Goal: Task Accomplishment & Management: Use online tool/utility

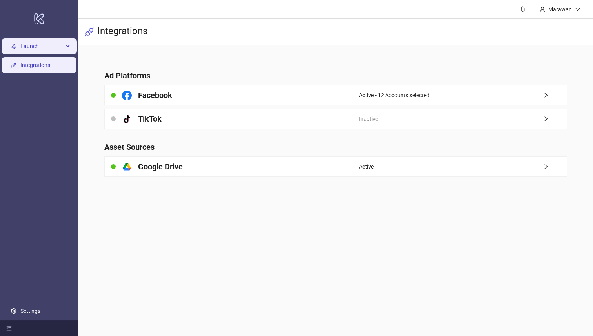
click at [64, 49] on div "Launch" at bounding box center [39, 47] width 75 height 16
drag, startPoint x: 64, startPoint y: 49, endPoint x: 47, endPoint y: 52, distance: 17.5
click at [47, 52] on span "Launch" at bounding box center [41, 47] width 43 height 16
click at [47, 53] on span "Launch" at bounding box center [41, 47] width 43 height 16
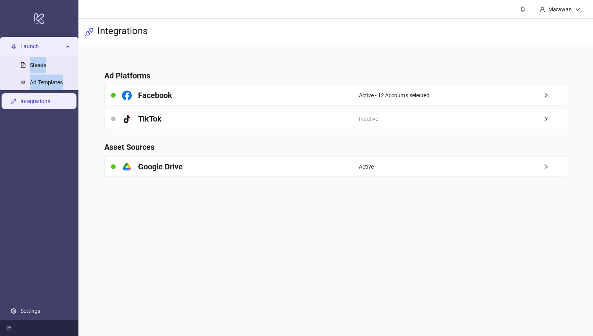
click at [46, 64] on link "Sheets" at bounding box center [38, 65] width 16 height 6
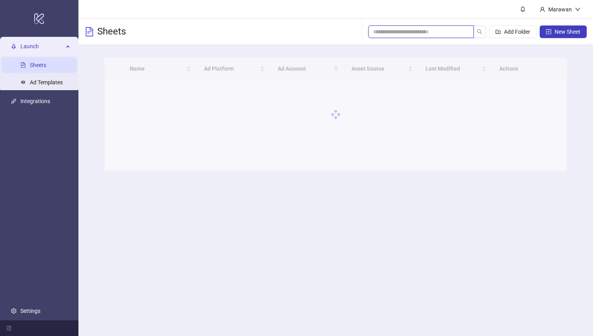
click at [437, 33] on input "search" at bounding box center [418, 31] width 90 height 9
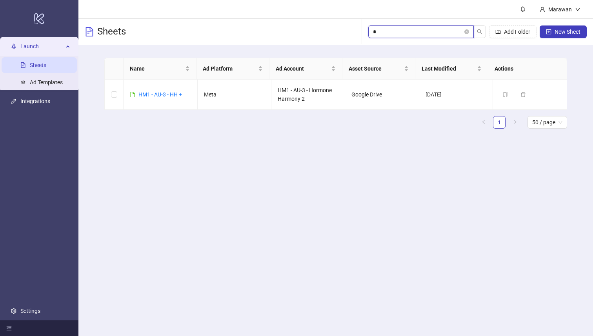
type input "*"
drag, startPoint x: 47, startPoint y: 52, endPoint x: 143, endPoint y: 98, distance: 106.2
click at [143, 98] on div "HM1 - AU-3 - HH +" at bounding box center [160, 94] width 44 height 9
click at [144, 98] on div "HM1 - AU-3 - HH +" at bounding box center [160, 94] width 44 height 9
click at [145, 96] on link "HM1 - AU-3 - HH +" at bounding box center [160, 94] width 44 height 6
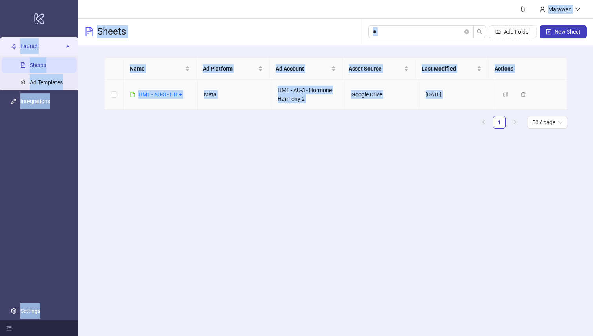
click at [146, 96] on div "logo/logo-mobile Launch Sheets Ad Templates Integrations Settings Marawan Sheet…" at bounding box center [296, 168] width 593 height 336
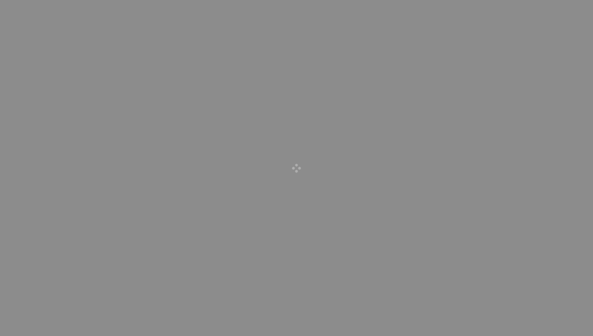
click at [244, 51] on div at bounding box center [296, 168] width 593 height 336
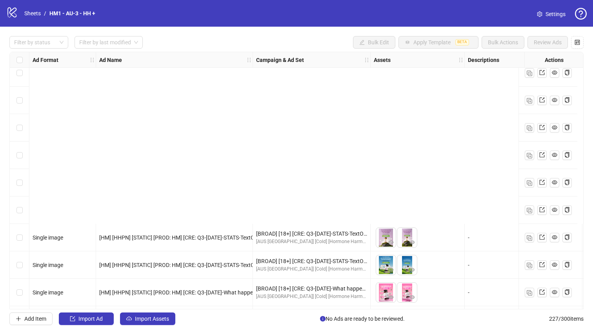
scroll to position [5990, 0]
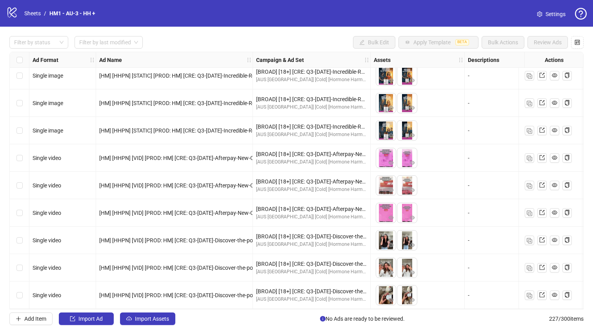
drag, startPoint x: 146, startPoint y: 96, endPoint x: 384, endPoint y: 214, distance: 266.1
click at [384, 214] on img at bounding box center [386, 213] width 20 height 20
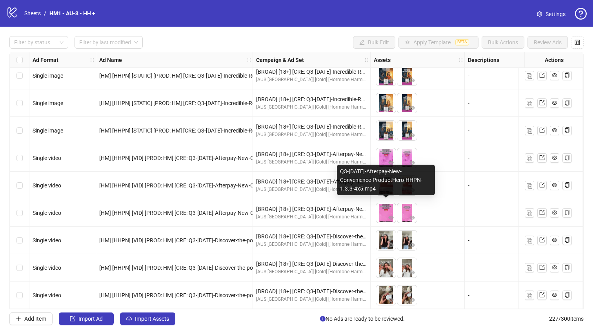
click at [20, 208] on label "Select row 224" at bounding box center [19, 212] width 6 height 9
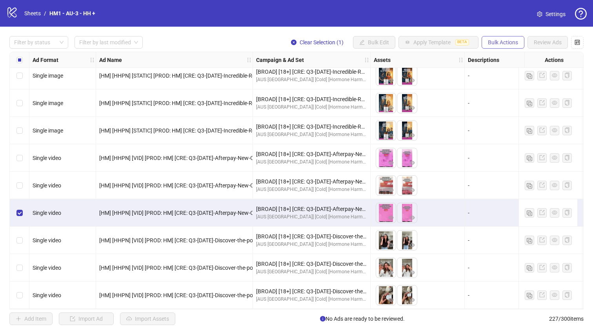
drag, startPoint x: 384, startPoint y: 214, endPoint x: 505, endPoint y: 43, distance: 209.3
click at [505, 43] on span "Bulk Actions" at bounding box center [503, 42] width 30 height 6
drag, startPoint x: 505, startPoint y: 43, endPoint x: 524, endPoint y: 73, distance: 35.8
click at [524, 73] on span "Duplicate" at bounding box center [514, 71] width 54 height 9
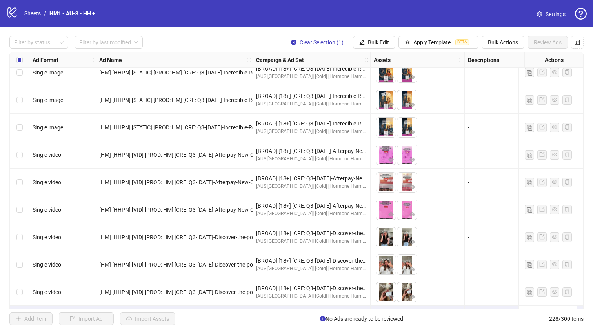
scroll to position [6017, 0]
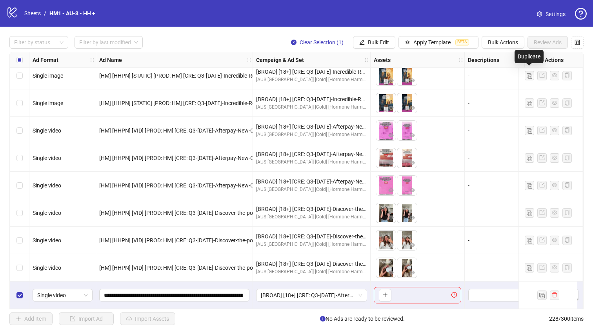
click at [49, 43] on div at bounding box center [34, 42] width 47 height 11
click at [41, 56] on div "Draft" at bounding box center [39, 58] width 46 height 9
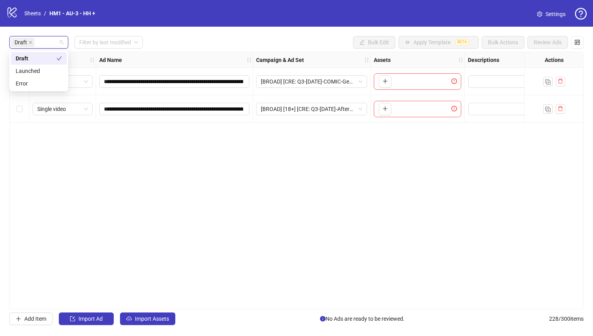
scroll to position [0, 0]
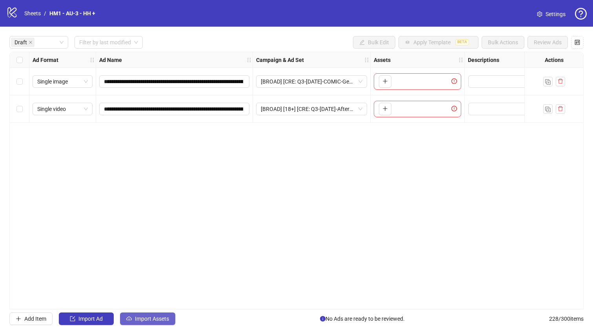
drag, startPoint x: 524, startPoint y: 73, endPoint x: 139, endPoint y: 314, distance: 454.6
click at [139, 314] on button "Import Assets" at bounding box center [147, 318] width 55 height 13
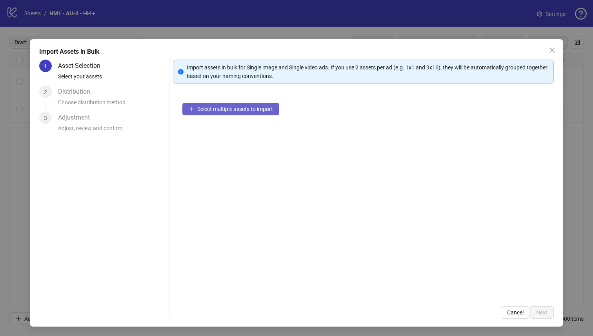
click at [256, 105] on button "Select multiple assets to import" at bounding box center [230, 109] width 97 height 13
click at [257, 106] on span "Select multiple assets to import" at bounding box center [235, 109] width 76 height 6
click at [260, 109] on span "Select multiple assets to import" at bounding box center [235, 109] width 76 height 6
drag, startPoint x: 256, startPoint y: 105, endPoint x: 234, endPoint y: 116, distance: 24.6
click at [234, 116] on div "Select multiple assets to import" at bounding box center [363, 194] width 381 height 203
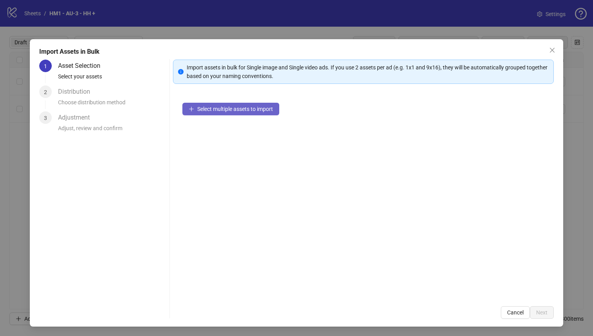
click at [236, 114] on button "Select multiple assets to import" at bounding box center [230, 109] width 97 height 13
click at [237, 113] on button "Select multiple assets to import" at bounding box center [230, 109] width 97 height 13
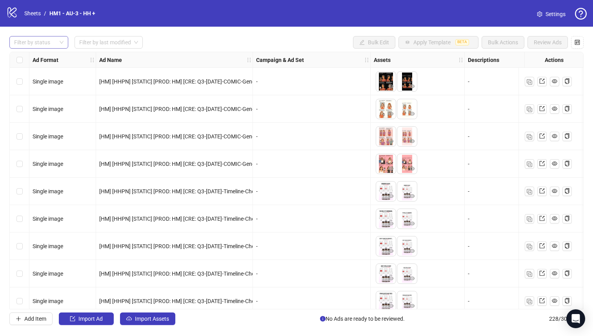
click at [42, 43] on div at bounding box center [34, 42] width 47 height 11
click at [45, 62] on div "Draft" at bounding box center [39, 58] width 46 height 9
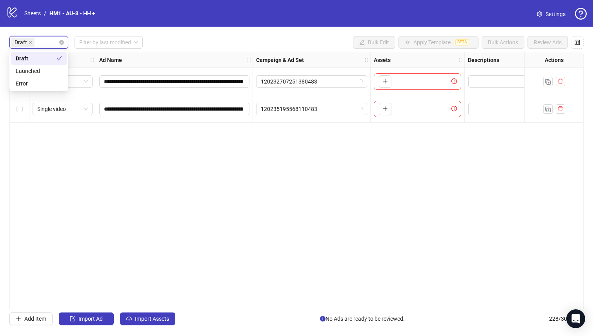
click at [160, 316] on span "Import Assets" at bounding box center [152, 318] width 34 height 6
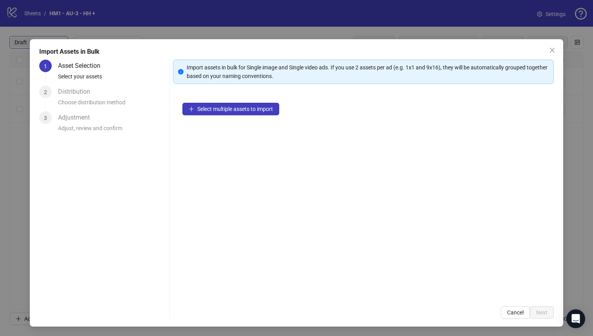
click at [219, 110] on span "Select multiple assets to import" at bounding box center [235, 109] width 76 height 6
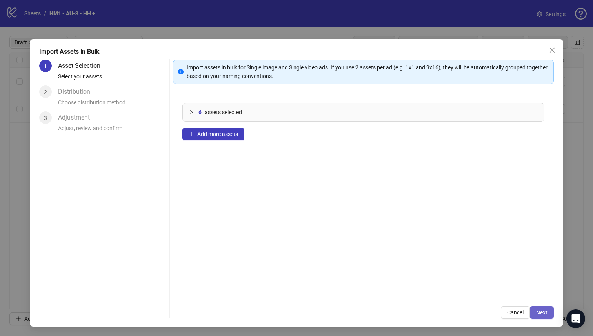
click at [540, 310] on button "Next" at bounding box center [541, 312] width 24 height 13
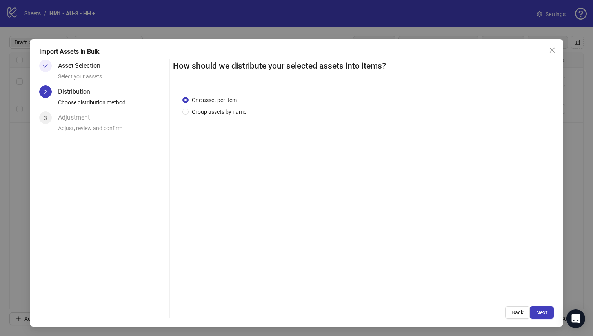
click at [230, 107] on div "One asset per item Group assets by name" at bounding box center [215, 106] width 67 height 20
drag, startPoint x: 230, startPoint y: 107, endPoint x: 230, endPoint y: 112, distance: 5.9
click at [230, 112] on span "Group assets by name" at bounding box center [219, 111] width 61 height 9
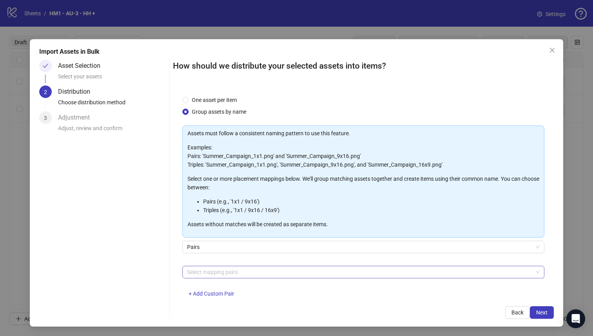
drag, startPoint x: 230, startPoint y: 112, endPoint x: 257, endPoint y: 269, distance: 159.1
click at [257, 269] on div at bounding box center [359, 271] width 351 height 11
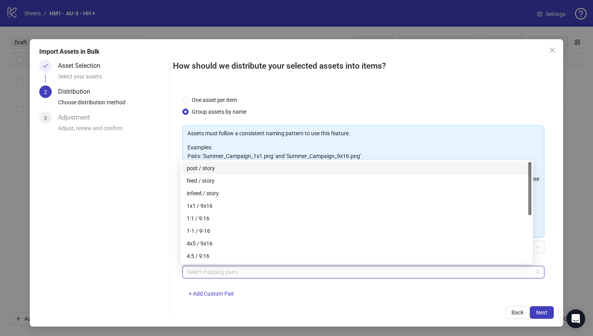
click at [272, 243] on div "4x5 / 9x16" at bounding box center [357, 243] width 340 height 9
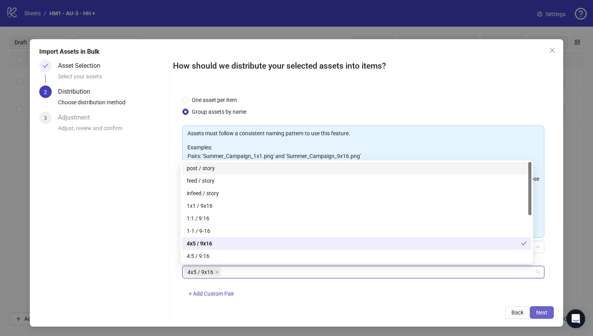
drag, startPoint x: 257, startPoint y: 269, endPoint x: 529, endPoint y: 315, distance: 275.4
click at [529, 315] on button "Next" at bounding box center [541, 312] width 24 height 13
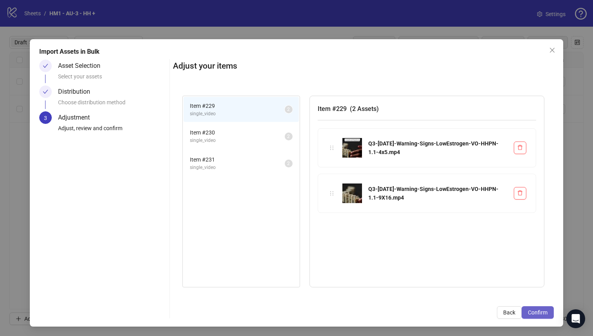
click at [529, 315] on span "Confirm" at bounding box center [538, 312] width 20 height 6
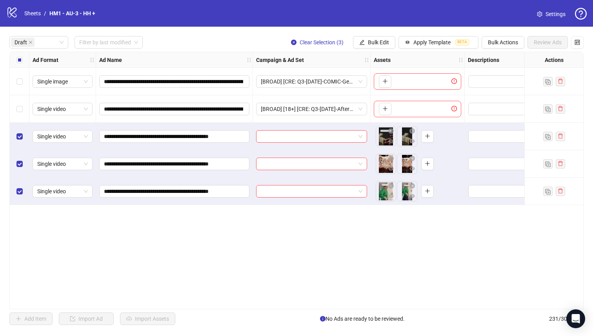
drag, startPoint x: 529, startPoint y: 315, endPoint x: 22, endPoint y: 103, distance: 549.0
click at [22, 103] on div "Select row 2" at bounding box center [20, 108] width 20 height 27
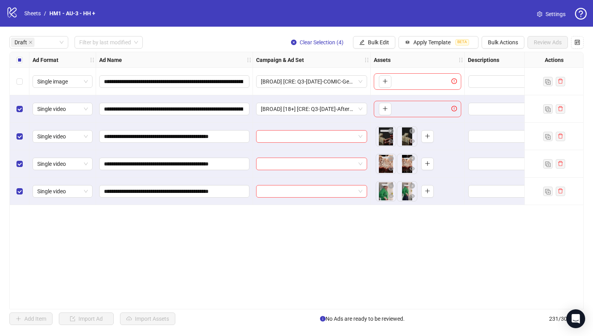
click at [375, 42] on span "Bulk Edit" at bounding box center [378, 42] width 21 height 6
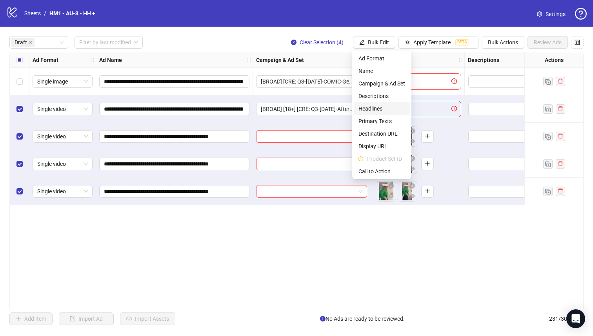
drag, startPoint x: 22, startPoint y: 103, endPoint x: 387, endPoint y: 110, distance: 364.5
click at [387, 110] on span "Headlines" at bounding box center [381, 108] width 47 height 9
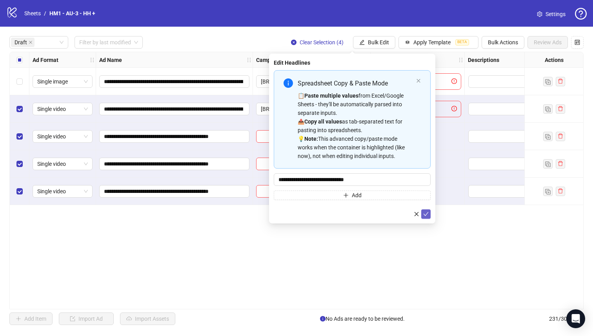
drag, startPoint x: 387, startPoint y: 110, endPoint x: 424, endPoint y: 216, distance: 113.0
click at [424, 216] on span "submit" at bounding box center [425, 214] width 5 height 6
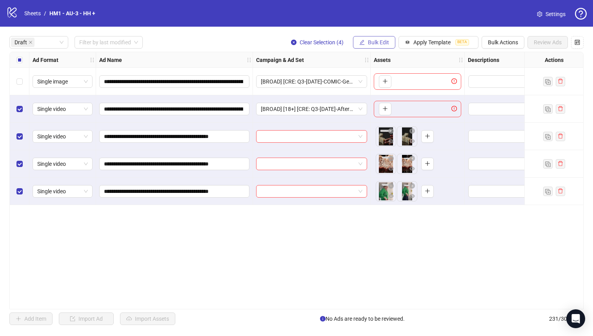
drag, startPoint x: 424, startPoint y: 216, endPoint x: 387, endPoint y: 39, distance: 181.4
click at [387, 39] on button "Bulk Edit" at bounding box center [374, 42] width 42 height 13
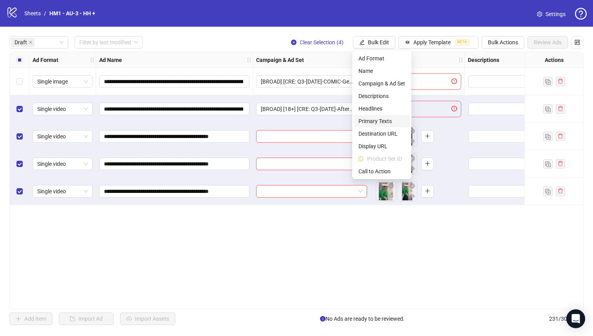
drag, startPoint x: 387, startPoint y: 39, endPoint x: 390, endPoint y: 120, distance: 81.6
click at [390, 120] on span "Primary Texts" at bounding box center [381, 121] width 47 height 9
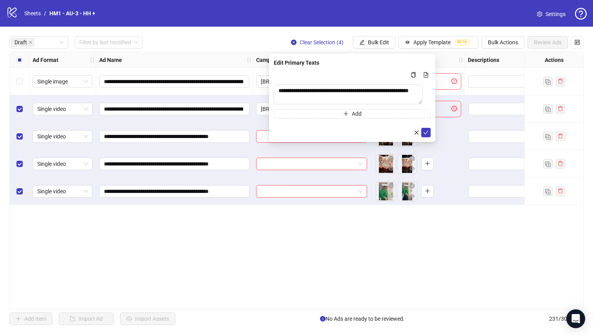
click at [425, 131] on icon "check" at bounding box center [425, 132] width 5 height 5
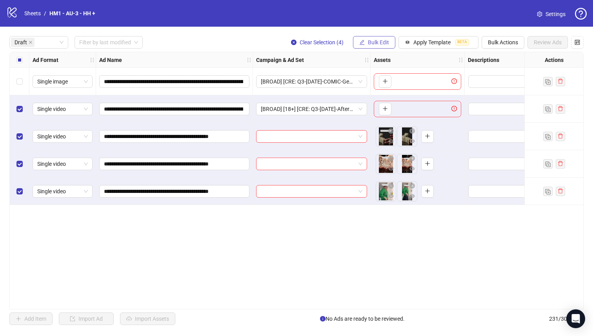
drag, startPoint x: 390, startPoint y: 120, endPoint x: 366, endPoint y: 45, distance: 79.6
click at [366, 45] on button "Bulk Edit" at bounding box center [374, 42] width 42 height 13
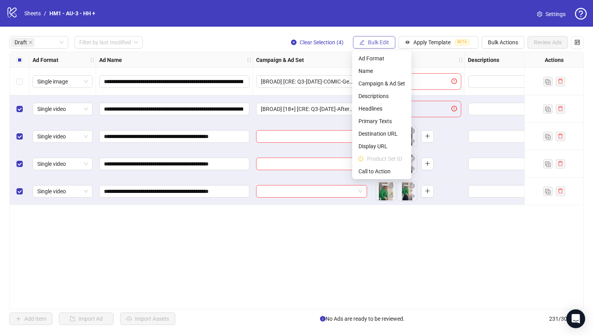
click at [396, 137] on span "Destination URL" at bounding box center [381, 133] width 47 height 9
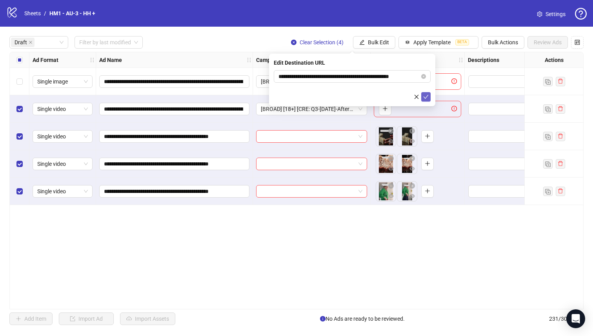
drag, startPoint x: 366, startPoint y: 45, endPoint x: 424, endPoint y: 96, distance: 78.0
click at [424, 96] on icon "check" at bounding box center [425, 96] width 5 height 5
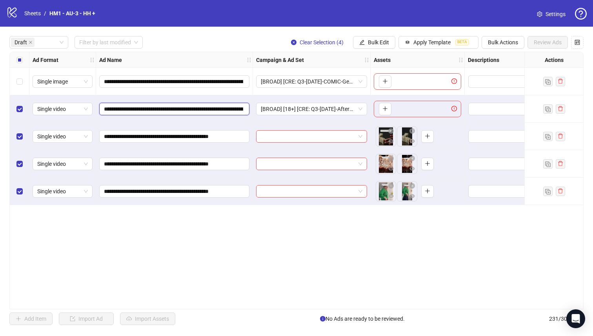
click at [165, 108] on input "**********" at bounding box center [173, 109] width 139 height 9
drag, startPoint x: 424, startPoint y: 96, endPoint x: 146, endPoint y: 111, distance: 279.0
click at [146, 111] on input "**********" at bounding box center [173, 109] width 139 height 9
drag, startPoint x: 146, startPoint y: 111, endPoint x: 155, endPoint y: 110, distance: 9.0
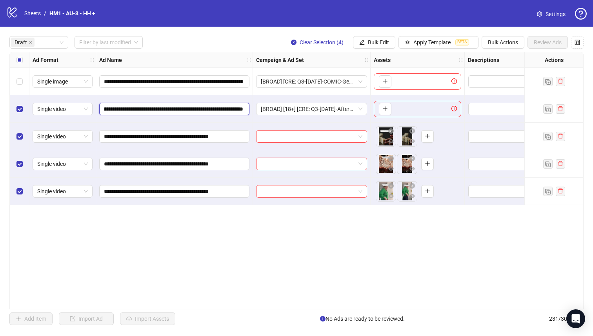
click at [155, 110] on input "**********" at bounding box center [173, 109] width 139 height 9
drag, startPoint x: 155, startPoint y: 110, endPoint x: 291, endPoint y: 128, distance: 137.6
click at [291, 52] on div "**********" at bounding box center [453, 52] width 886 height 0
click at [24, 108] on div "Select row 2" at bounding box center [20, 108] width 20 height 27
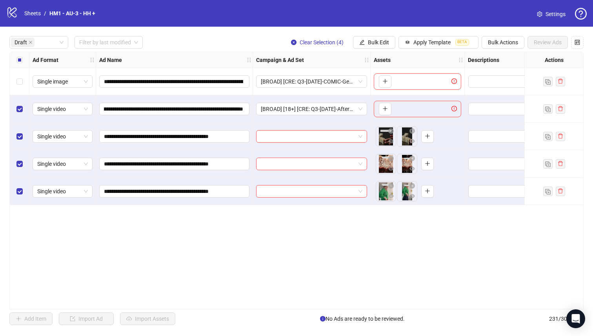
scroll to position [0, 0]
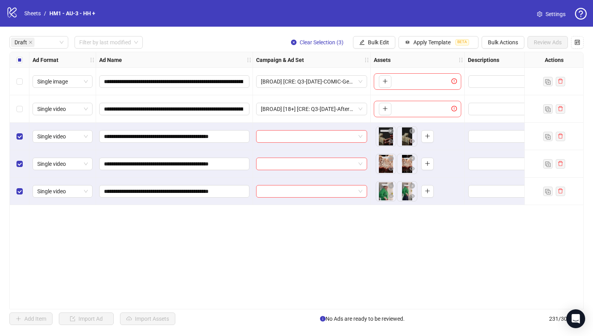
click at [376, 36] on button "Bulk Edit" at bounding box center [374, 42] width 42 height 13
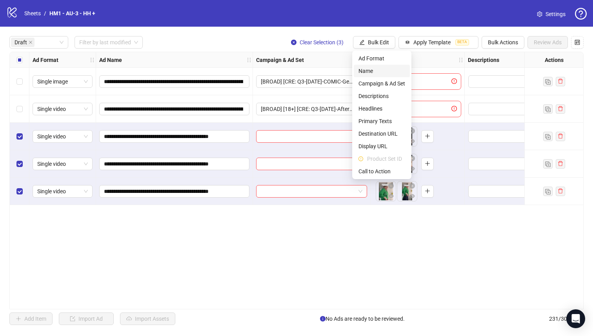
drag, startPoint x: 291, startPoint y: 128, endPoint x: 372, endPoint y: 68, distance: 100.6
click at [372, 68] on span "Name" at bounding box center [381, 71] width 47 height 9
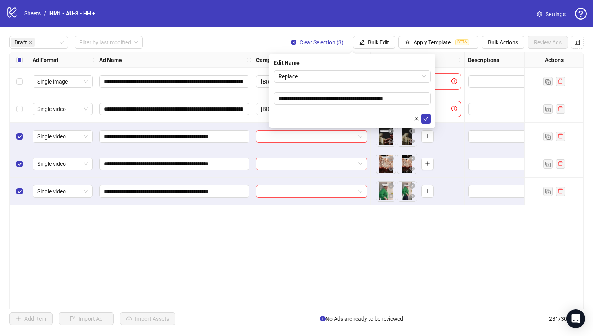
drag, startPoint x: 372, startPoint y: 68, endPoint x: 343, endPoint y: 68, distance: 29.0
click at [343, 68] on div "**********" at bounding box center [352, 91] width 166 height 74
click at [336, 74] on span "Replace" at bounding box center [351, 77] width 147 height 12
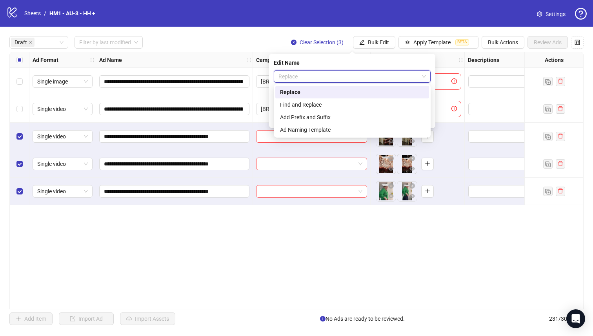
drag, startPoint x: 343, startPoint y: 68, endPoint x: 337, endPoint y: 120, distance: 52.8
click at [337, 120] on div "Add Prefix and Suffix" at bounding box center [352, 117] width 144 height 9
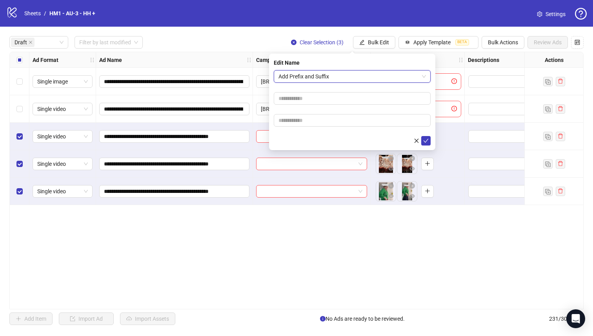
drag, startPoint x: 337, startPoint y: 120, endPoint x: 321, endPoint y: 107, distance: 21.4
click at [321, 107] on form "Add Prefix and Suffix Add Prefix and Suffix" at bounding box center [352, 107] width 157 height 75
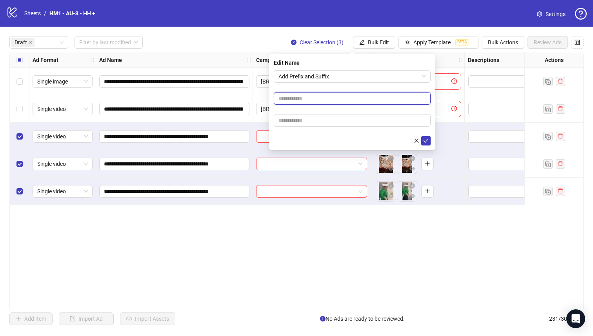
click at [323, 100] on input "text" at bounding box center [352, 98] width 157 height 13
type input "**********"
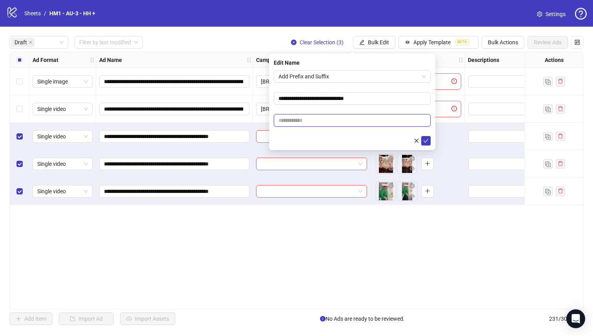
click at [348, 121] on input "text" at bounding box center [352, 120] width 157 height 13
paste input "**********"
type input "**********"
click at [423, 143] on icon "check" at bounding box center [425, 140] width 5 height 5
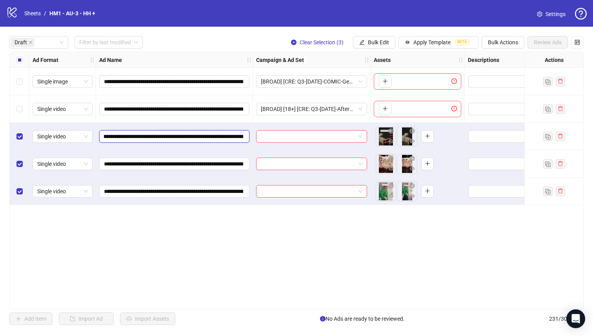
scroll to position [0, 159]
drag, startPoint x: 423, startPoint y: 143, endPoint x: 161, endPoint y: 138, distance: 261.8
click at [161, 138] on input "**********" at bounding box center [173, 136] width 139 height 9
drag, startPoint x: 161, startPoint y: 138, endPoint x: 339, endPoint y: 317, distance: 251.4
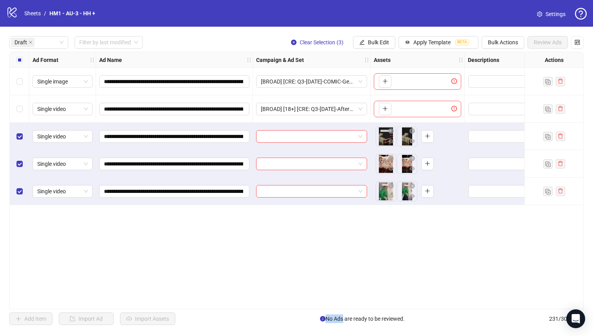
click at [339, 317] on div "**********" at bounding box center [296, 181] width 593 height 308
drag, startPoint x: 339, startPoint y: 317, endPoint x: 366, endPoint y: 43, distance: 274.9
click at [366, 43] on button "Bulk Edit" at bounding box center [374, 42] width 42 height 13
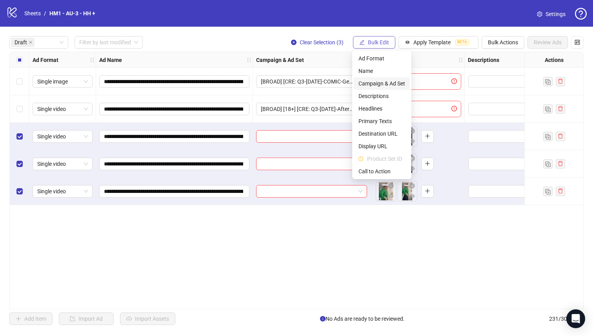
click at [392, 85] on span "Campaign & Ad Set" at bounding box center [381, 83] width 47 height 9
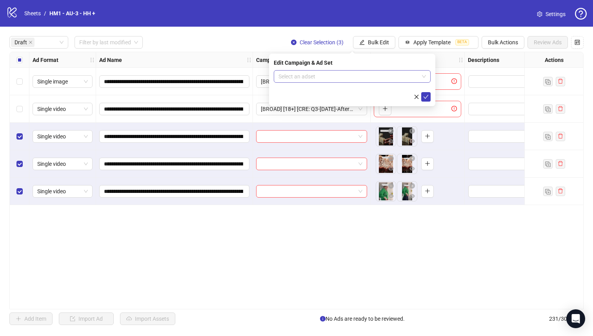
drag, startPoint x: 366, startPoint y: 43, endPoint x: 362, endPoint y: 75, distance: 32.3
click at [362, 75] on input "search" at bounding box center [348, 77] width 140 height 12
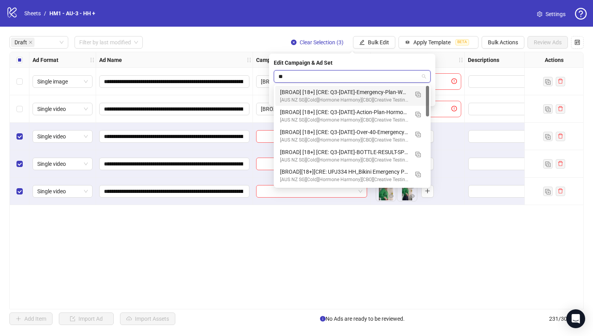
type input "*"
type input "****"
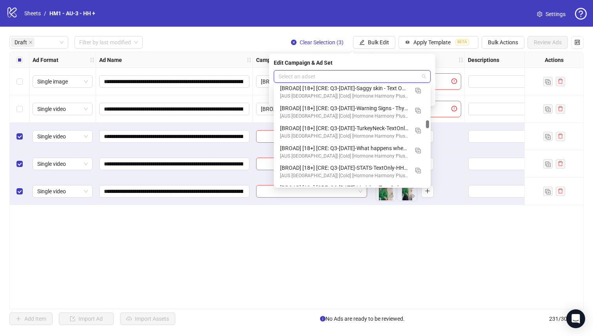
scroll to position [3823, 0]
click at [415, 130] on img "button" at bounding box center [417, 129] width 5 height 5
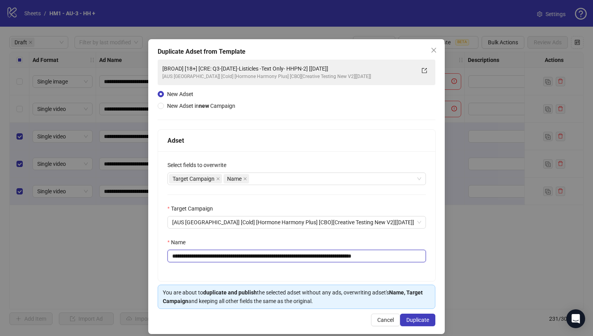
drag, startPoint x: 362, startPoint y: 75, endPoint x: 220, endPoint y: 257, distance: 231.0
click at [220, 257] on input "**********" at bounding box center [296, 256] width 258 height 13
paste input "*****"
drag, startPoint x: 365, startPoint y: 258, endPoint x: 361, endPoint y: 257, distance: 4.4
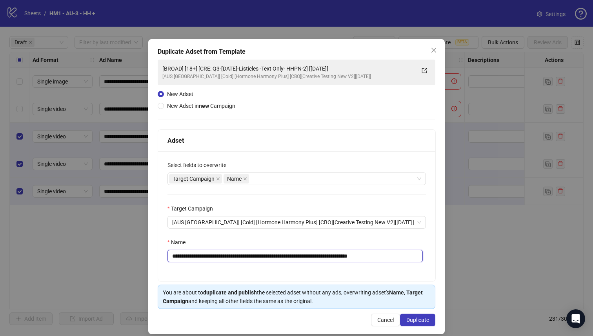
click at [361, 257] on input "**********" at bounding box center [294, 256] width 255 height 13
type input "**********"
click at [415, 322] on span "Duplicate" at bounding box center [417, 320] width 23 height 6
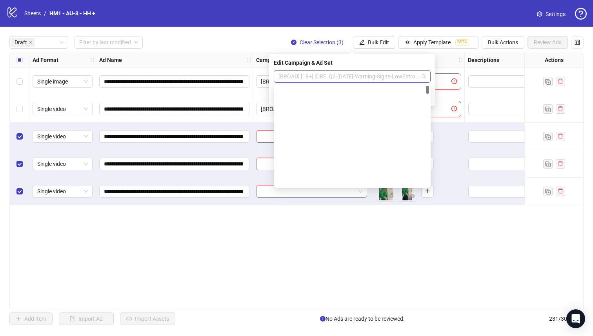
click at [387, 80] on span "[BROAD] [18+] [CRE: Q3-[DATE]-Warning-Signs-LowEstrogen-VO-HHPN] [[DATE]]" at bounding box center [351, 77] width 147 height 12
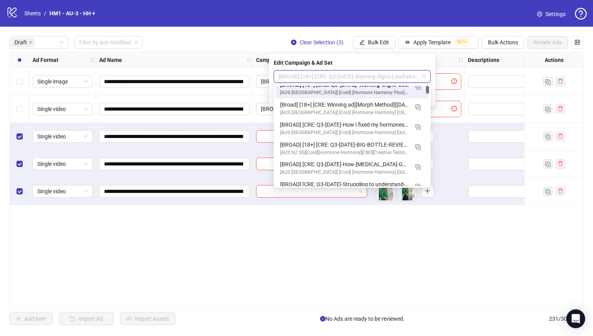
drag, startPoint x: 387, startPoint y: 80, endPoint x: 391, endPoint y: 94, distance: 14.5
click at [391, 94] on div "[AUS [GEOGRAPHIC_DATA]] [Cold] [Hormone Harmony Plus] [CBO][Creative Testing Ne…" at bounding box center [344, 92] width 129 height 7
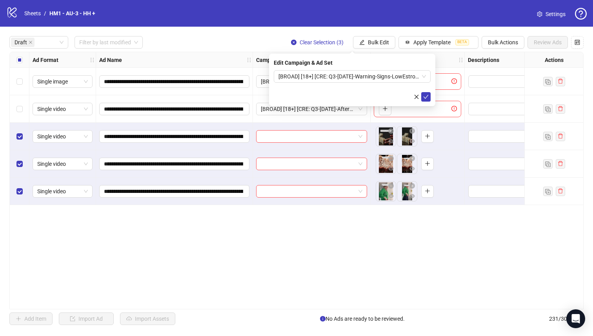
drag, startPoint x: 391, startPoint y: 94, endPoint x: 430, endPoint y: 101, distance: 39.8
click at [430, 101] on div at bounding box center [352, 96] width 157 height 9
click at [428, 99] on button "submit" at bounding box center [425, 96] width 9 height 9
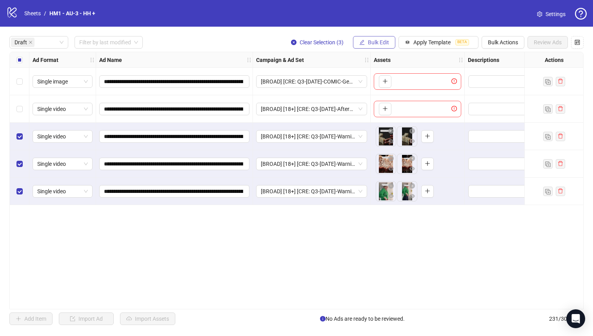
click at [381, 46] on button "Bulk Edit" at bounding box center [374, 42] width 42 height 13
drag, startPoint x: 381, startPoint y: 46, endPoint x: 386, endPoint y: 184, distance: 138.4
click at [386, 184] on button "button" at bounding box center [390, 185] width 9 height 9
drag, startPoint x: 386, startPoint y: 184, endPoint x: 384, endPoint y: 42, distance: 142.7
click at [384, 42] on span "Bulk Edit" at bounding box center [378, 42] width 21 height 6
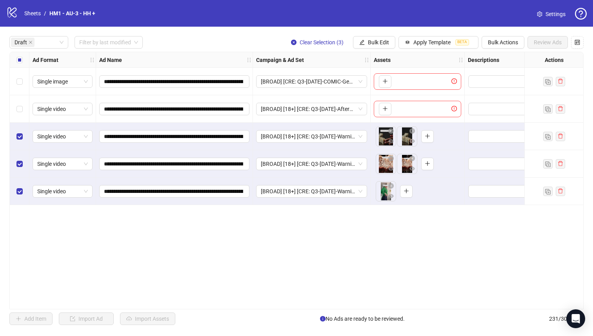
drag, startPoint x: 384, startPoint y: 42, endPoint x: 433, endPoint y: 233, distance: 197.4
click at [433, 233] on div "**********" at bounding box center [296, 180] width 574 height 257
click at [383, 194] on body "**********" at bounding box center [296, 168] width 593 height 336
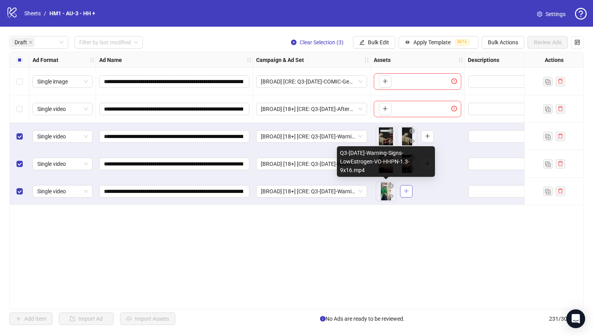
drag, startPoint x: 433, startPoint y: 233, endPoint x: 406, endPoint y: 195, distance: 46.6
click at [406, 195] on button "button" at bounding box center [406, 191] width 13 height 13
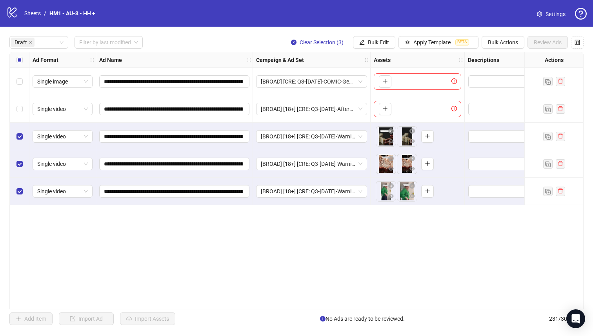
click at [373, 43] on span "Bulk Edit" at bounding box center [378, 42] width 21 height 6
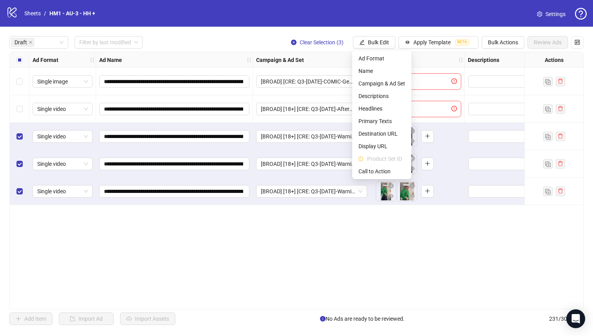
click at [372, 175] on span "Call to Action" at bounding box center [381, 171] width 47 height 9
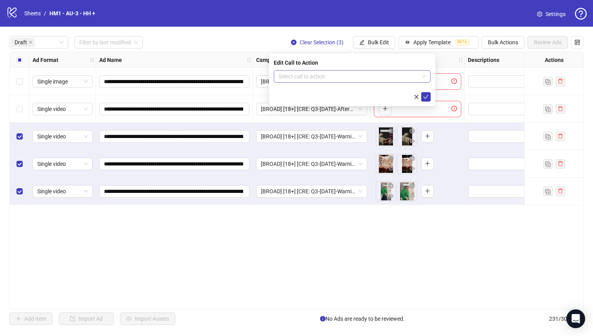
drag, startPoint x: 197, startPoint y: 73, endPoint x: 355, endPoint y: 74, distance: 157.9
click at [355, 74] on input "search" at bounding box center [348, 77] width 140 height 12
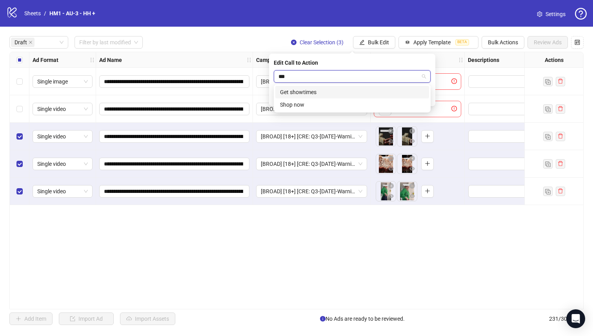
type input "****"
click at [374, 86] on div "Shop now" at bounding box center [352, 92] width 154 height 13
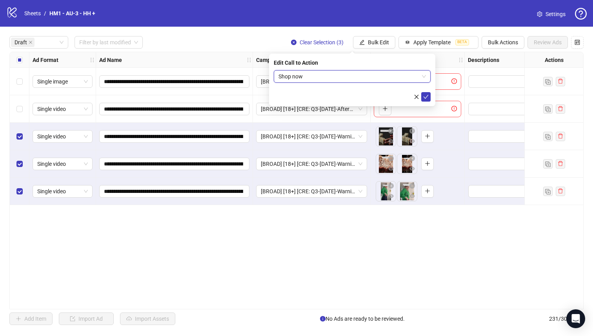
click at [423, 98] on icon "check" at bounding box center [425, 96] width 5 height 5
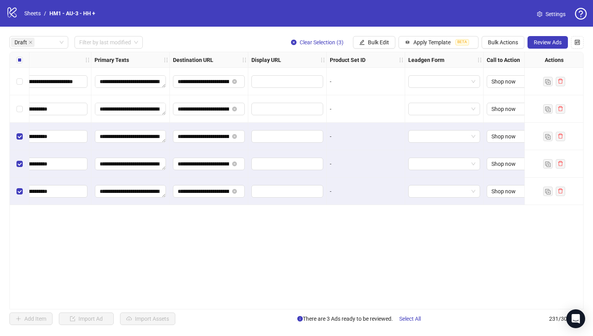
scroll to position [0, 709]
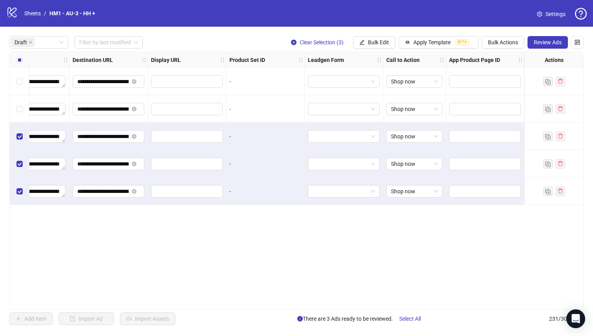
click at [542, 35] on div "**********" at bounding box center [296, 181] width 593 height 308
click at [543, 40] on span "Review Ads" at bounding box center [547, 42] width 28 height 6
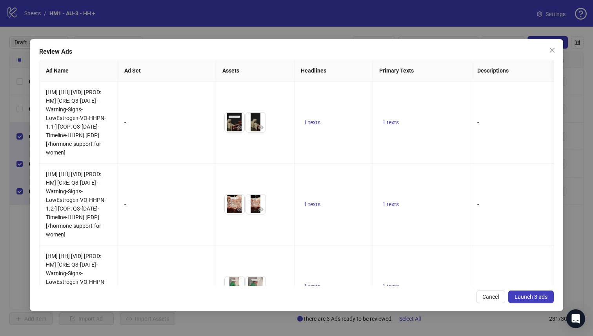
drag, startPoint x: 542, startPoint y: 35, endPoint x: 541, endPoint y: 297, distance: 261.8
click at [541, 297] on span "Launch 3 ads" at bounding box center [530, 297] width 33 height 6
